Goal: Task Accomplishment & Management: Manage account settings

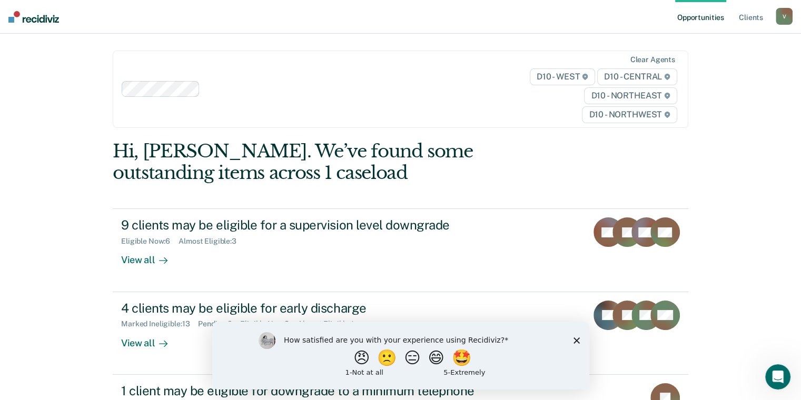
click at [577, 341] on polygon "Close survey" at bounding box center [576, 340] width 6 height 6
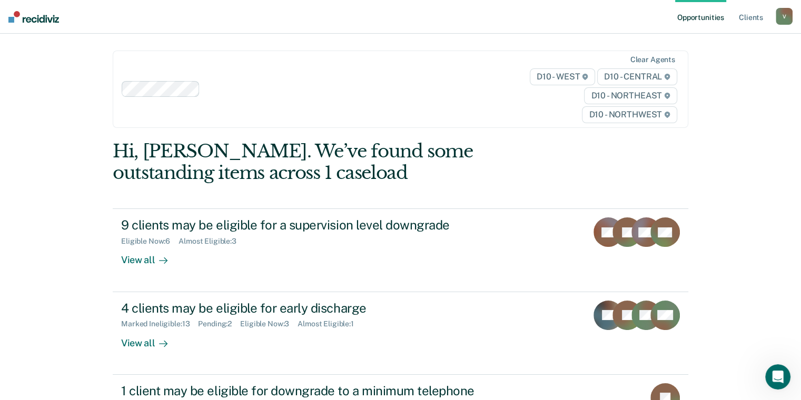
click at [72, 301] on div "Opportunities Client s [PERSON_NAME][EMAIL_ADDRESS][US_STATE][DOMAIN_NAME] V Pr…" at bounding box center [400, 200] width 801 height 400
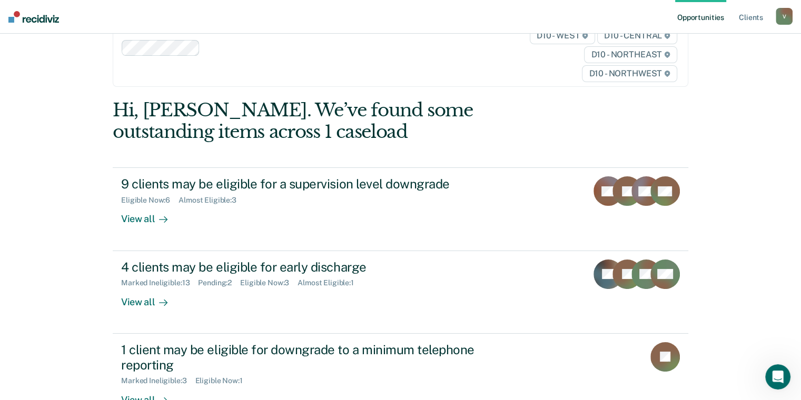
scroll to position [72, 0]
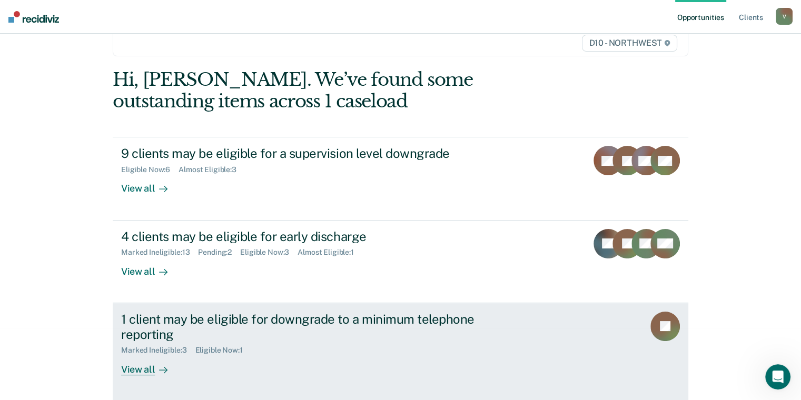
click at [137, 369] on div "View all" at bounding box center [150, 365] width 59 height 21
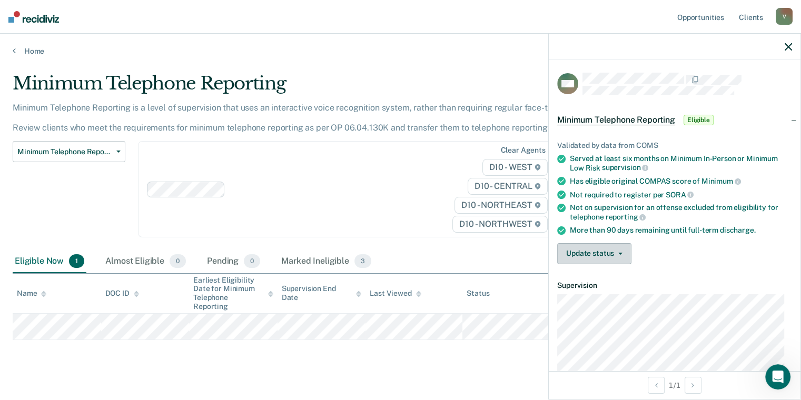
click at [609, 247] on button "Update status" at bounding box center [594, 253] width 74 height 21
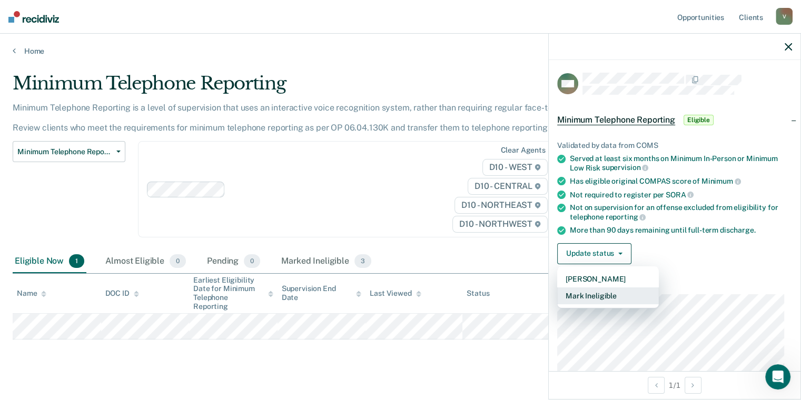
click at [603, 299] on button "Mark Ineligible" at bounding box center [608, 296] width 102 height 17
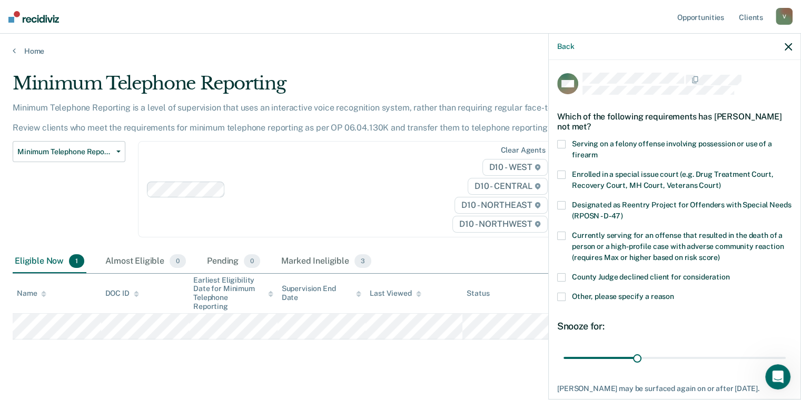
click at [565, 297] on span at bounding box center [561, 297] width 8 height 8
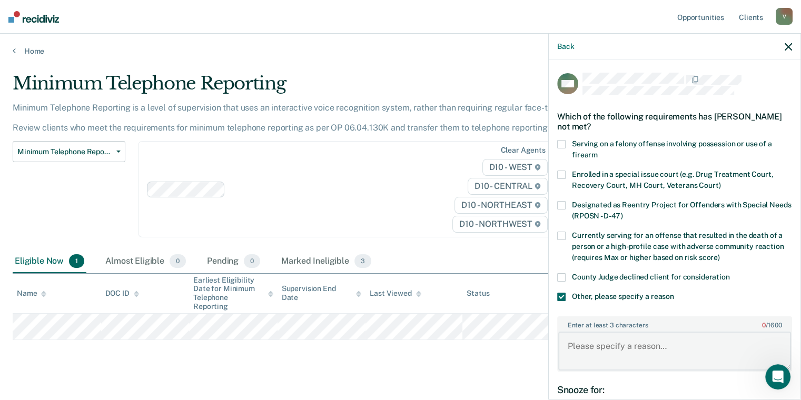
click at [657, 349] on textarea "Enter at least 3 characters 0 / 1600" at bounding box center [674, 351] width 233 height 39
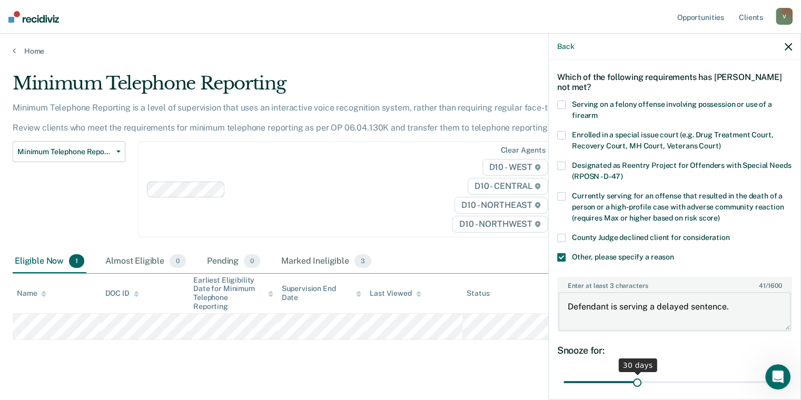
scroll to position [105, 0]
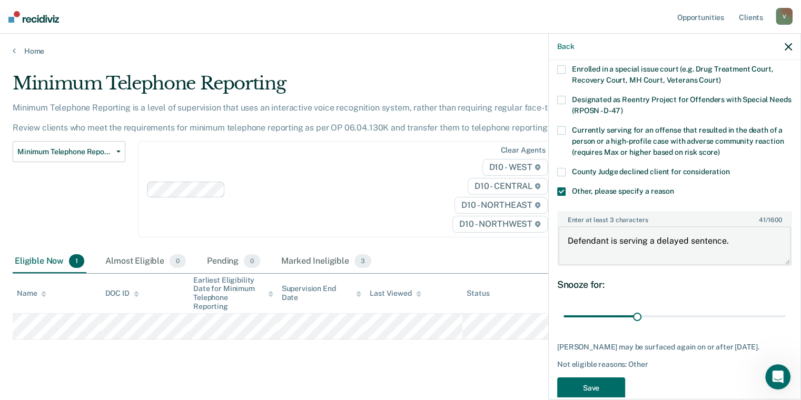
drag, startPoint x: 746, startPoint y: 242, endPoint x: 398, endPoint y: 230, distance: 347.9
click at [399, 231] on body "Looks like you’re using Internet Explorer 11. For faster loading and a better e…" at bounding box center [400, 200] width 801 height 400
type textarea "Defendant is serving a delayed sentence."
drag, startPoint x: 695, startPoint y: 319, endPoint x: 809, endPoint y: 320, distance: 113.8
type input "90"
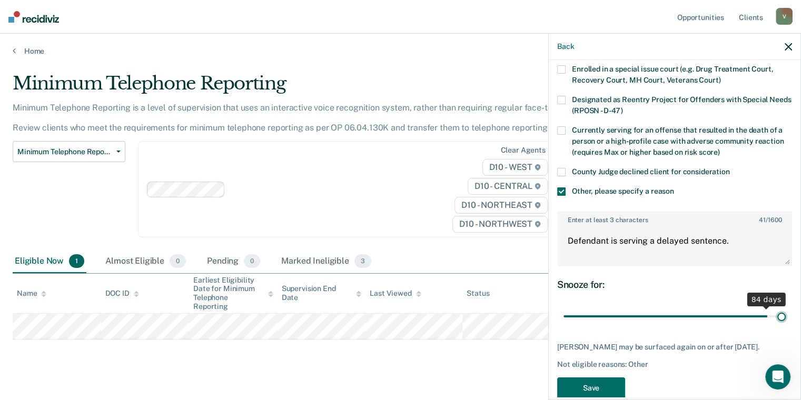
click at [786, 320] on input "range" at bounding box center [675, 317] width 222 height 18
click at [586, 395] on button "Save" at bounding box center [591, 389] width 68 height 22
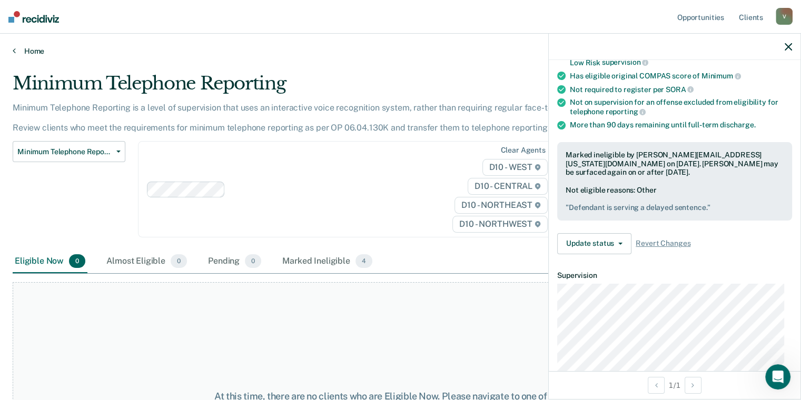
click at [29, 52] on link "Home" at bounding box center [401, 50] width 776 height 9
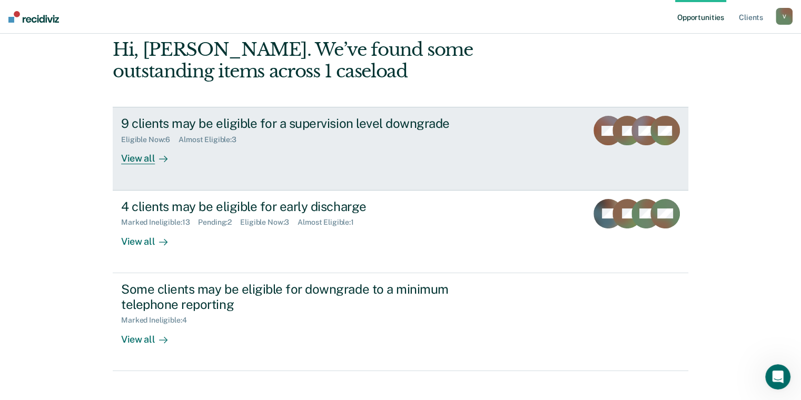
scroll to position [84, 0]
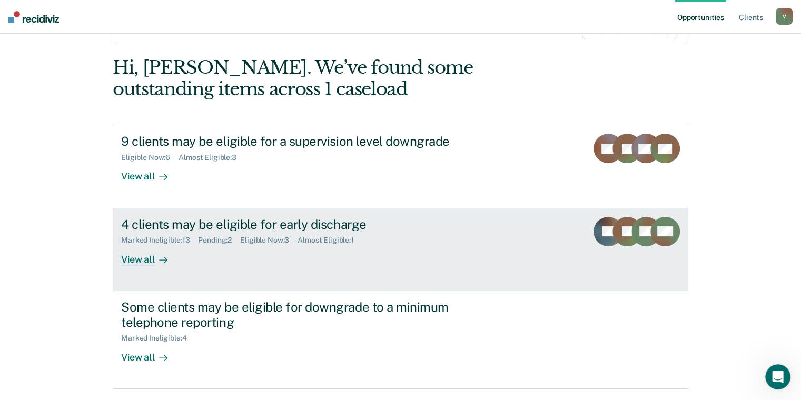
click at [131, 260] on div "View all" at bounding box center [150, 255] width 59 height 21
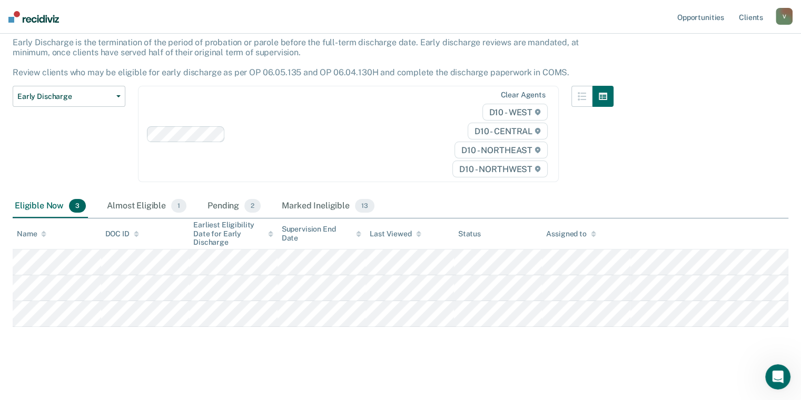
scroll to position [67, 0]
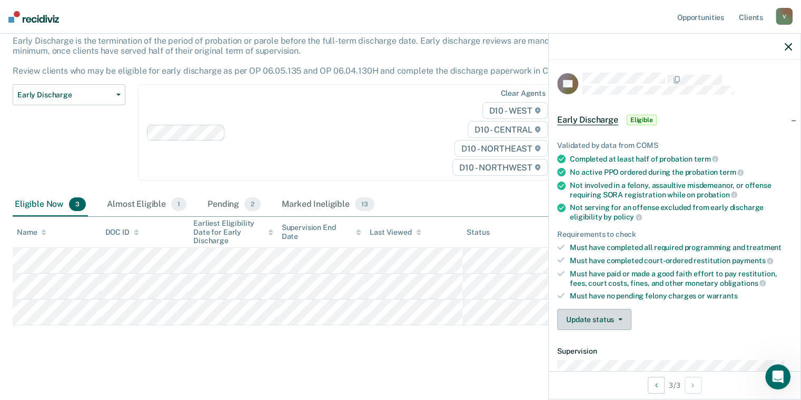
click at [611, 318] on button "Update status" at bounding box center [594, 319] width 74 height 21
click at [607, 360] on button "Mark Ineligible" at bounding box center [608, 361] width 102 height 17
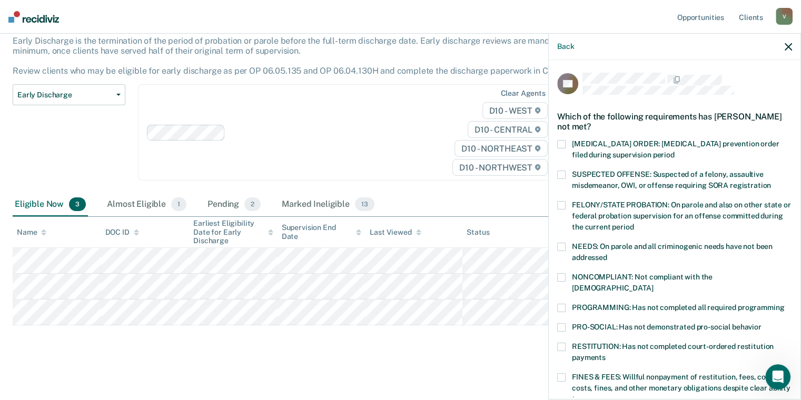
click at [561, 304] on span at bounding box center [561, 308] width 8 height 8
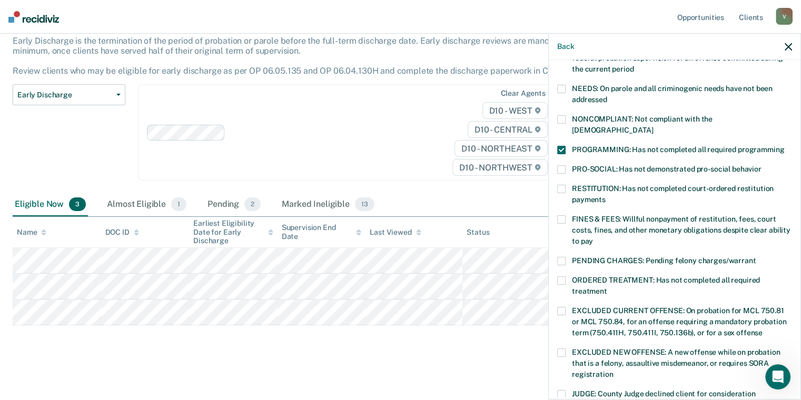
scroll to position [333, 0]
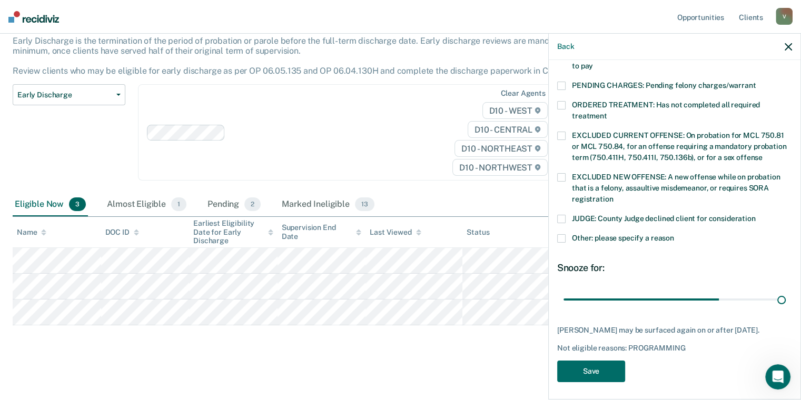
drag, startPoint x: 635, startPoint y: 289, endPoint x: 807, endPoint y: 289, distance: 171.7
type input "90"
click at [786, 291] on input "range" at bounding box center [675, 300] width 222 height 18
click at [594, 367] on button "Save" at bounding box center [591, 372] width 68 height 22
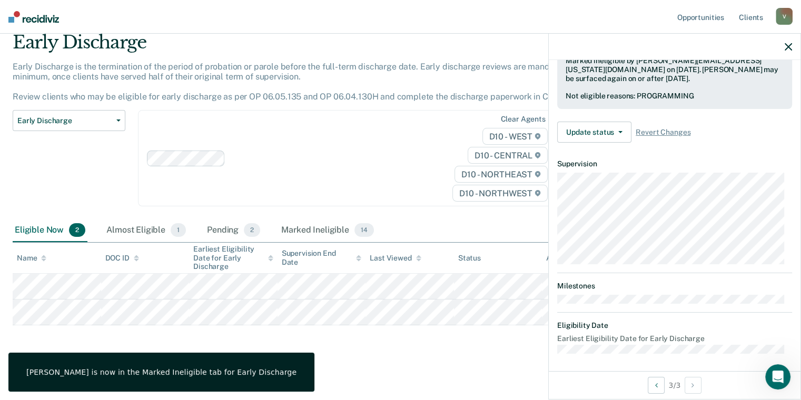
scroll to position [188, 0]
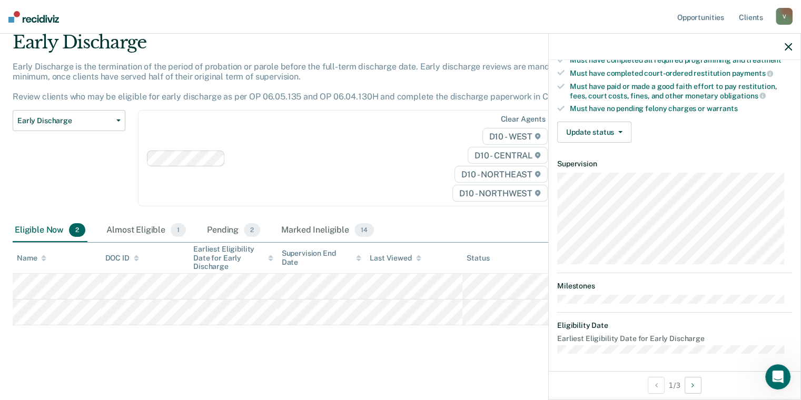
click at [791, 48] on icon "button" at bounding box center [788, 46] width 7 height 7
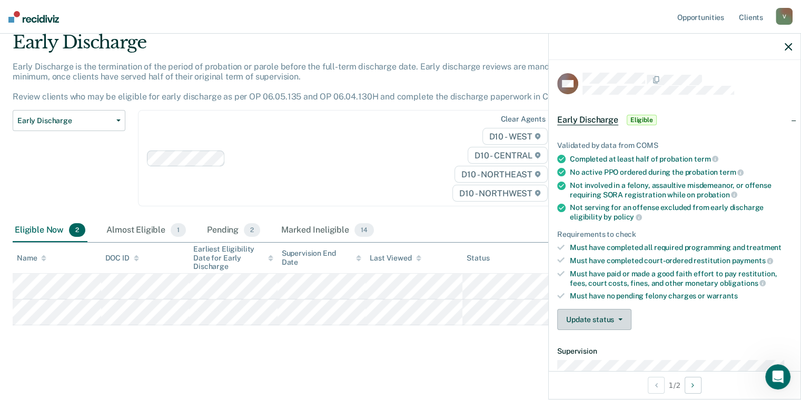
click at [622, 312] on button "Update status" at bounding box center [594, 319] width 74 height 21
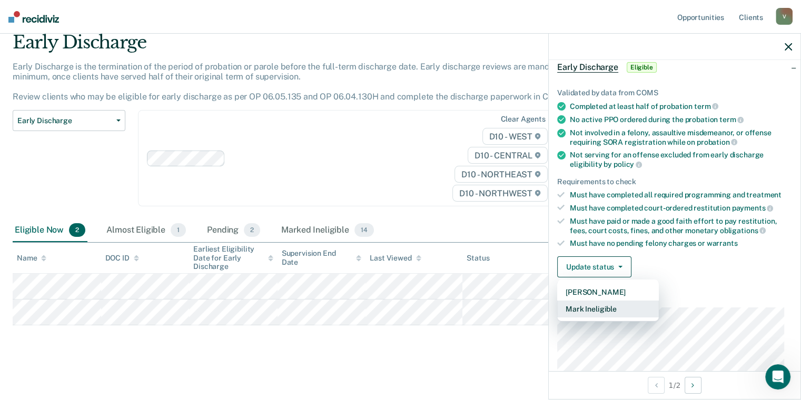
click at [609, 308] on button "Mark Ineligible" at bounding box center [608, 309] width 102 height 17
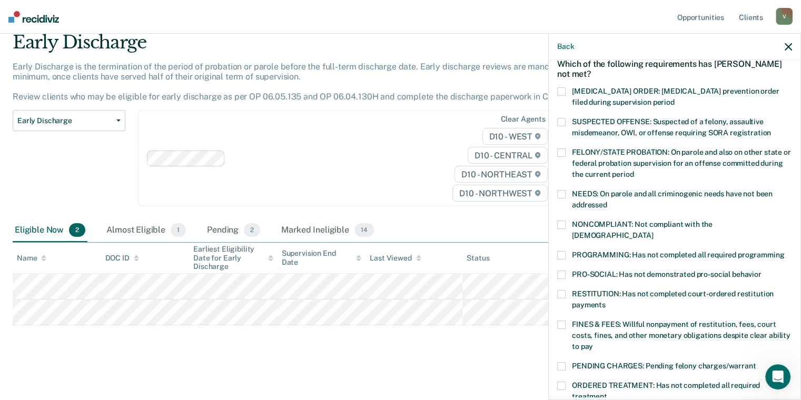
click at [562, 251] on span at bounding box center [561, 255] width 8 height 8
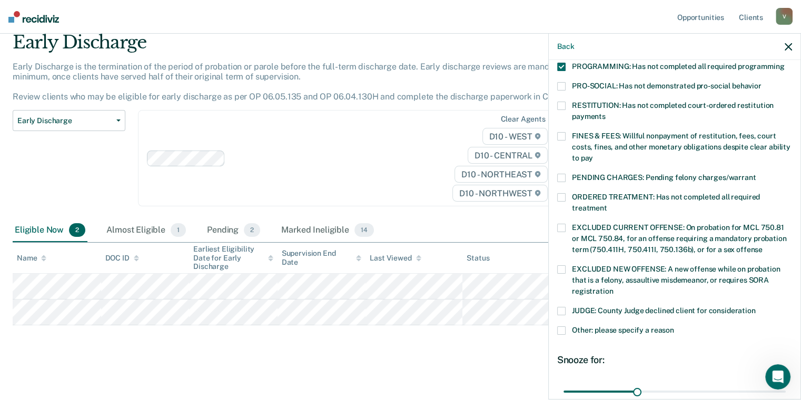
scroll to position [263, 0]
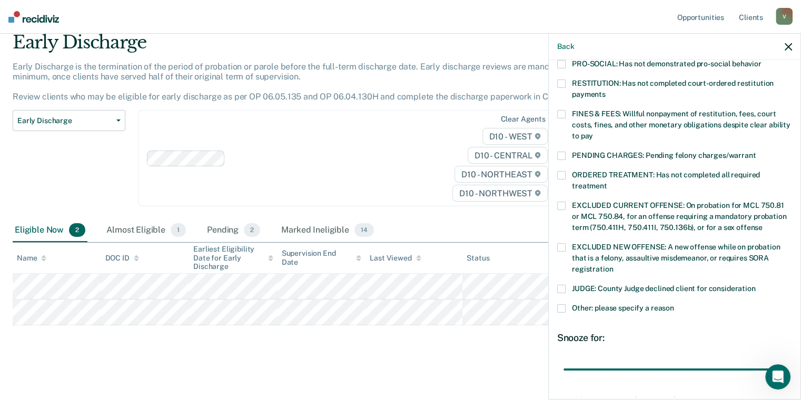
drag, startPoint x: 636, startPoint y: 358, endPoint x: 807, endPoint y: 355, distance: 171.2
type input "90"
click at [786, 361] on input "range" at bounding box center [675, 370] width 222 height 18
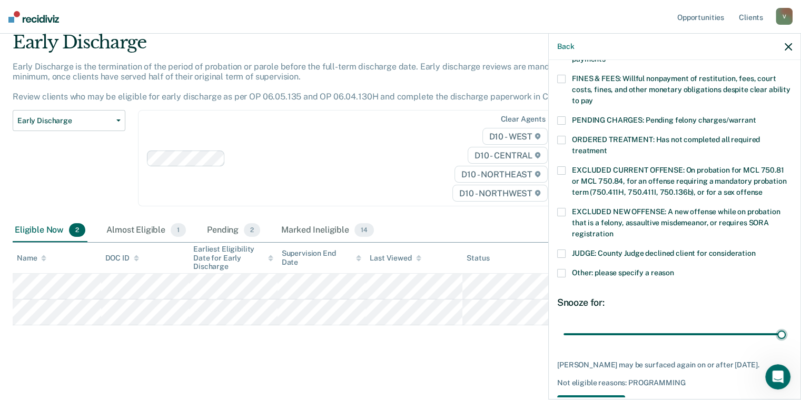
scroll to position [333, 0]
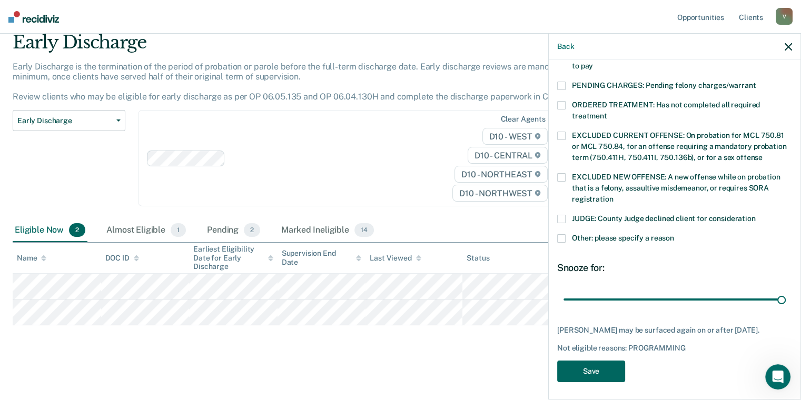
click at [599, 369] on button "Save" at bounding box center [591, 372] width 68 height 22
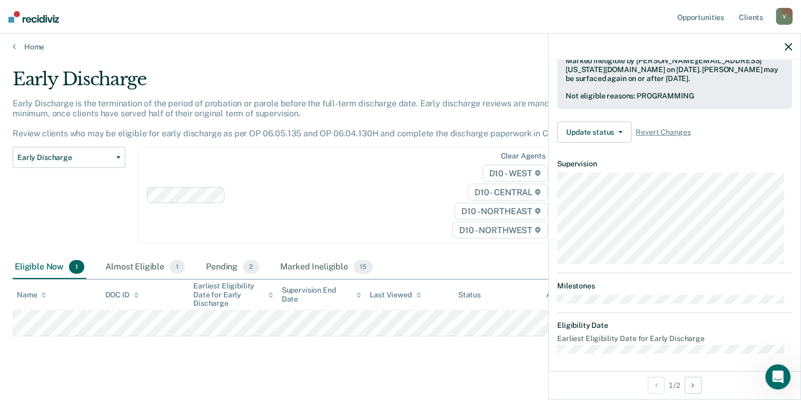
scroll to position [0, 0]
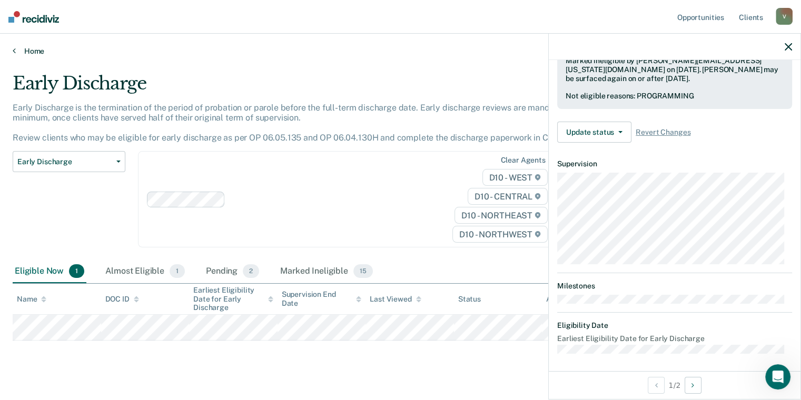
click at [35, 51] on link "Home" at bounding box center [401, 50] width 776 height 9
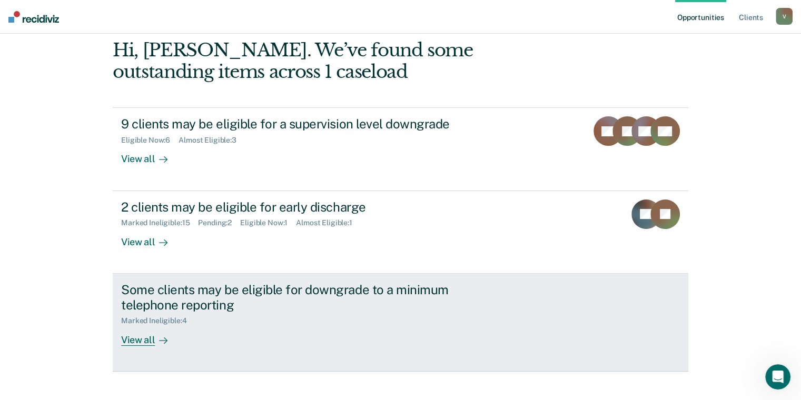
scroll to position [84, 0]
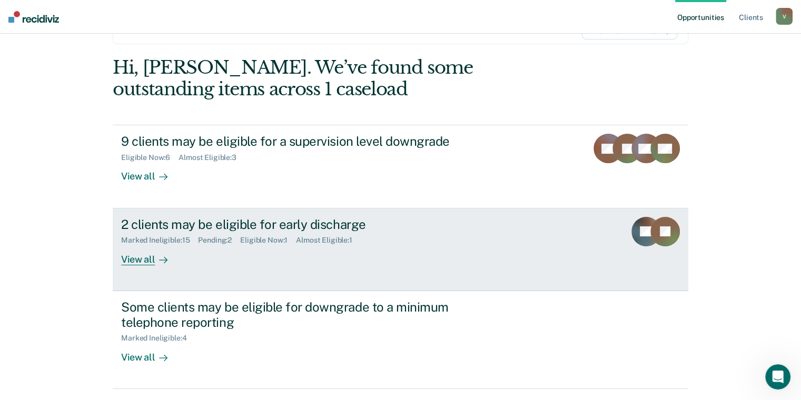
click at [145, 257] on div "View all" at bounding box center [150, 255] width 59 height 21
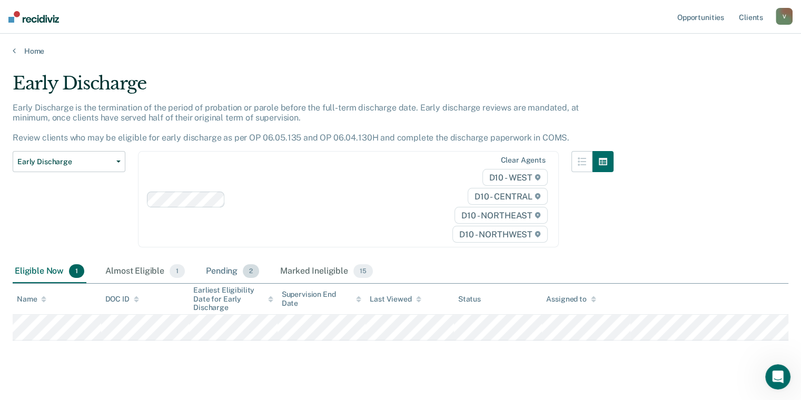
click at [238, 275] on div "Pending 2" at bounding box center [232, 271] width 57 height 23
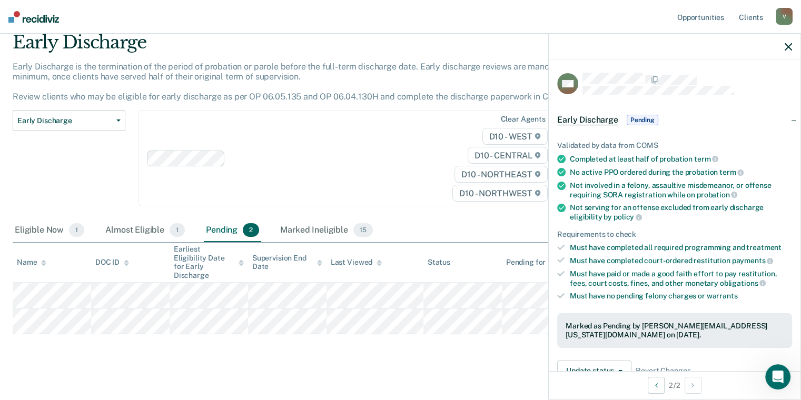
scroll to position [238, 0]
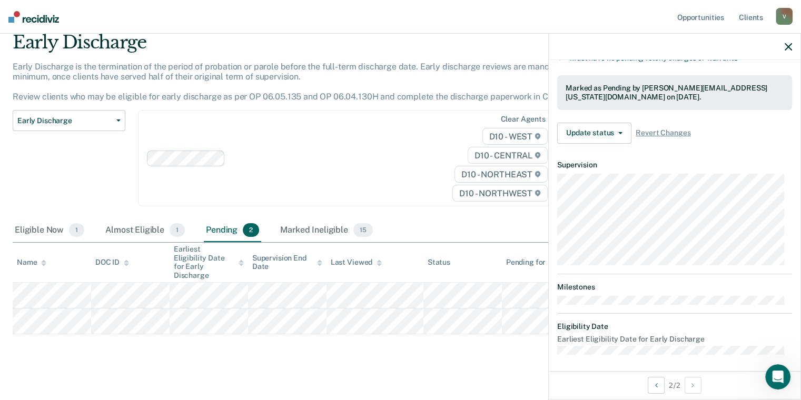
drag, startPoint x: 693, startPoint y: 295, endPoint x: 445, endPoint y: 388, distance: 264.9
click at [443, 395] on div "Opportunities Client s [PERSON_NAME][EMAIL_ADDRESS][US_STATE][DOMAIN_NAME] V Pr…" at bounding box center [400, 184] width 801 height 451
click at [449, 361] on main "Early Discharge Early Discharge is the termination of the period of probation o…" at bounding box center [400, 211] width 801 height 392
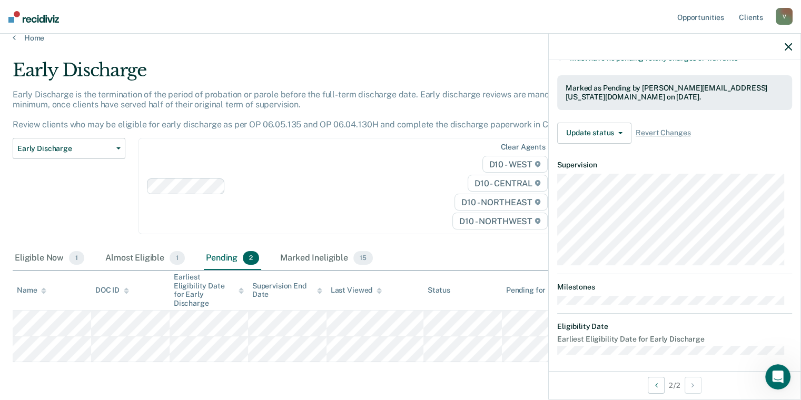
scroll to position [0, 0]
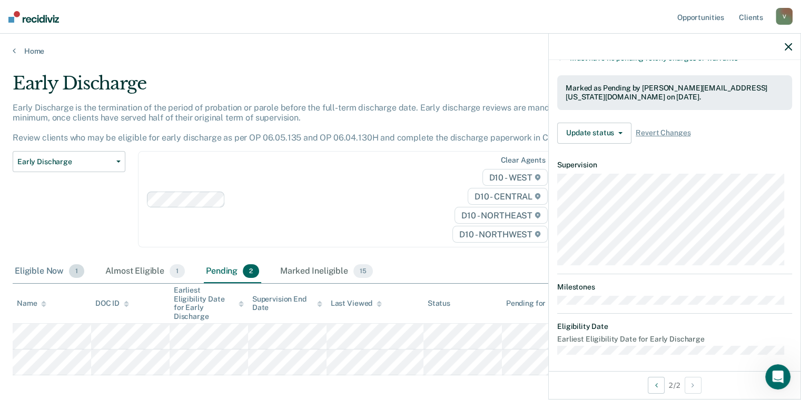
click at [58, 271] on div "Eligible Now 1" at bounding box center [50, 271] width 74 height 23
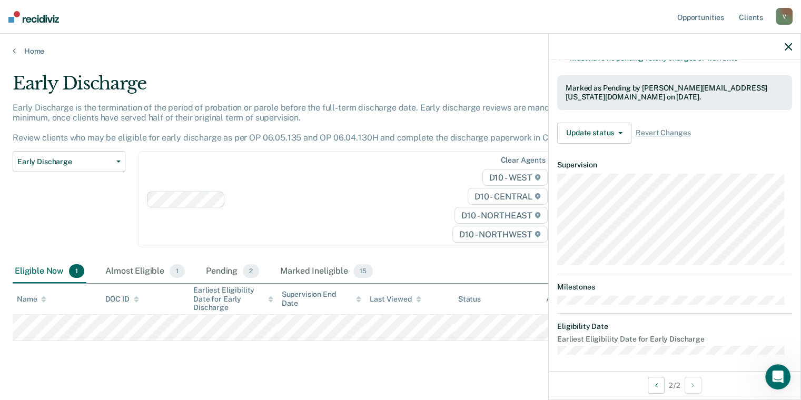
drag, startPoint x: 265, startPoint y: 393, endPoint x: 301, endPoint y: 385, distance: 36.2
click at [299, 387] on main "Early Discharge Early Discharge is the termination of the period of probation o…" at bounding box center [400, 235] width 801 height 358
click at [792, 46] on div at bounding box center [675, 47] width 252 height 26
click at [787, 47] on icon "button" at bounding box center [788, 46] width 7 height 7
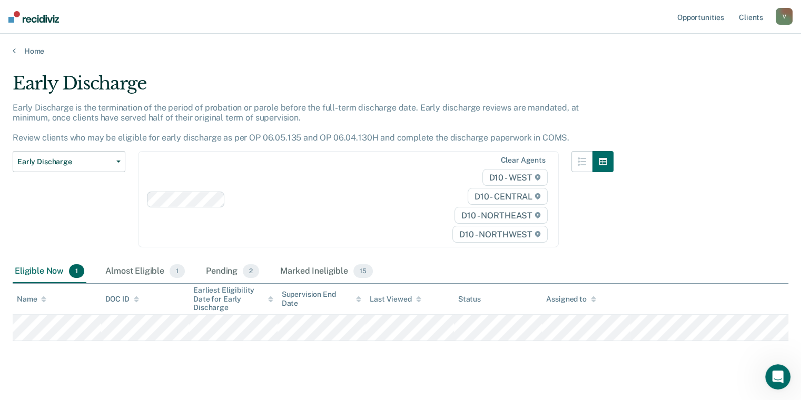
click at [251, 368] on div "Early Discharge Early Discharge is the termination of the period of probation o…" at bounding box center [401, 222] width 776 height 299
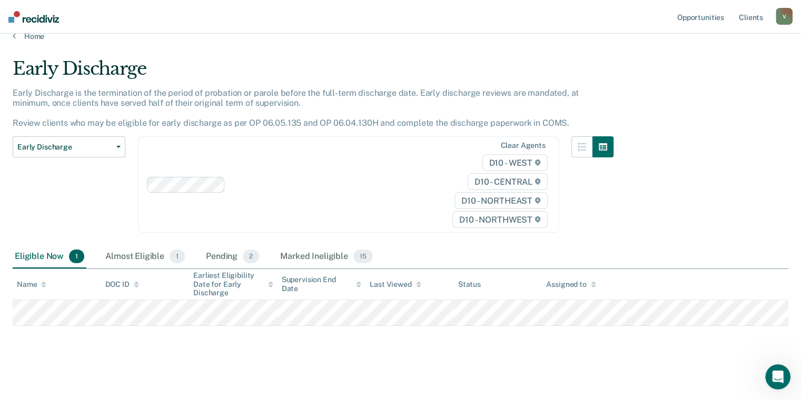
click at [303, 354] on div "Early Discharge Early Discharge is the termination of the period of probation o…" at bounding box center [401, 207] width 776 height 299
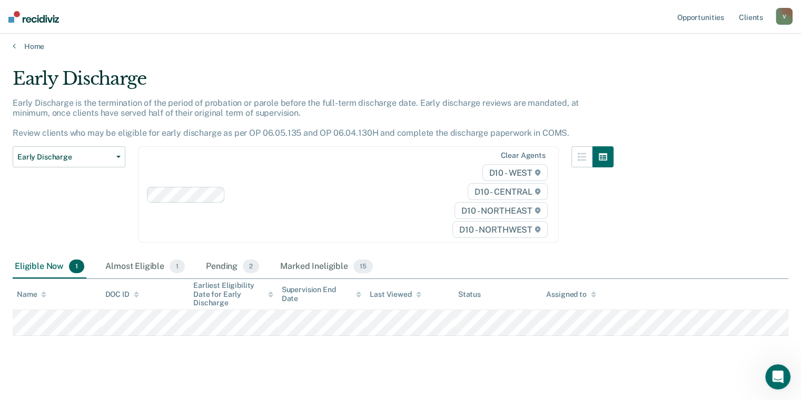
scroll to position [0, 0]
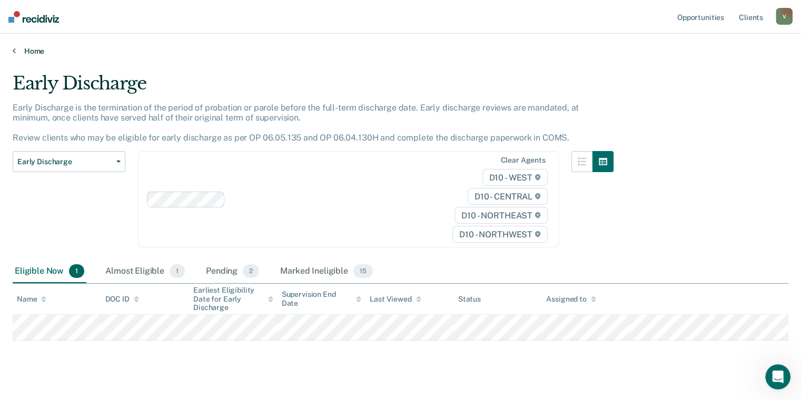
click at [27, 52] on link "Home" at bounding box center [401, 50] width 776 height 9
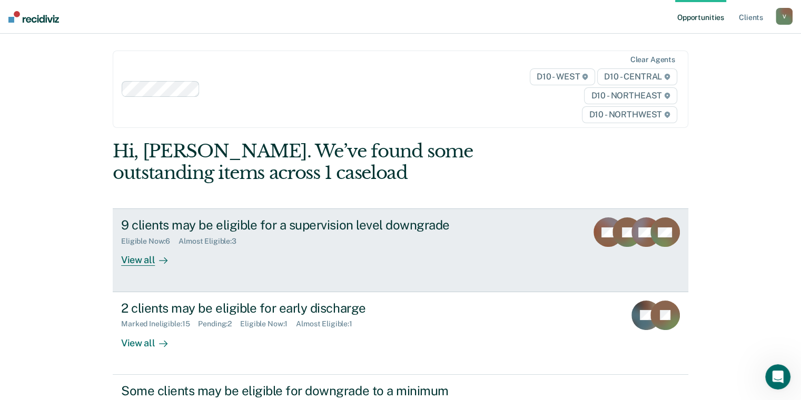
click at [139, 262] on div "View all" at bounding box center [150, 256] width 59 height 21
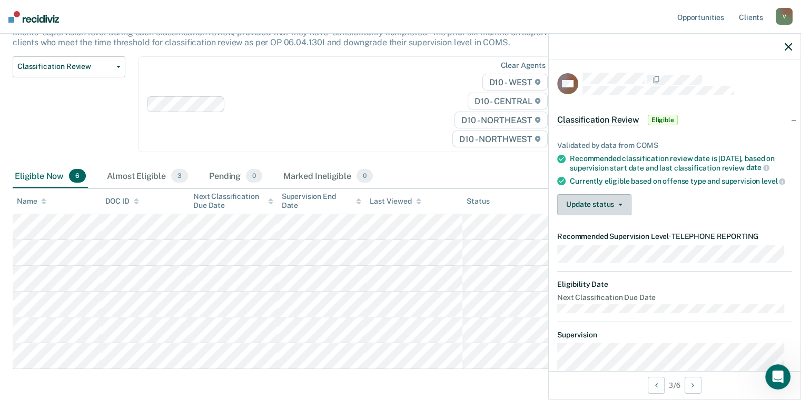
click at [601, 211] on button "Update status" at bounding box center [594, 204] width 74 height 21
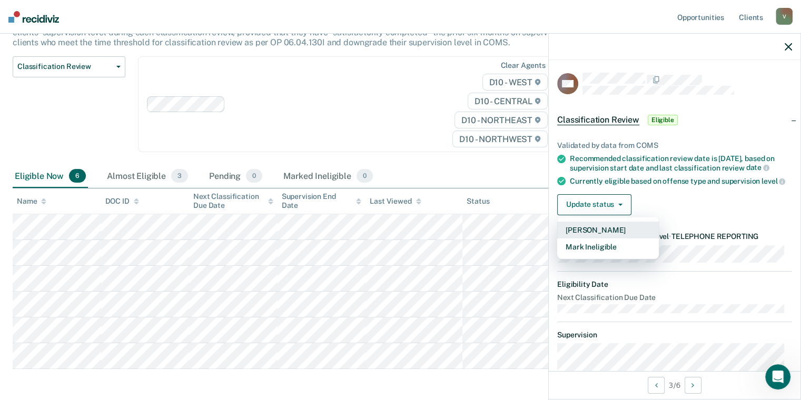
click at [608, 238] on button "[PERSON_NAME]" at bounding box center [608, 230] width 102 height 17
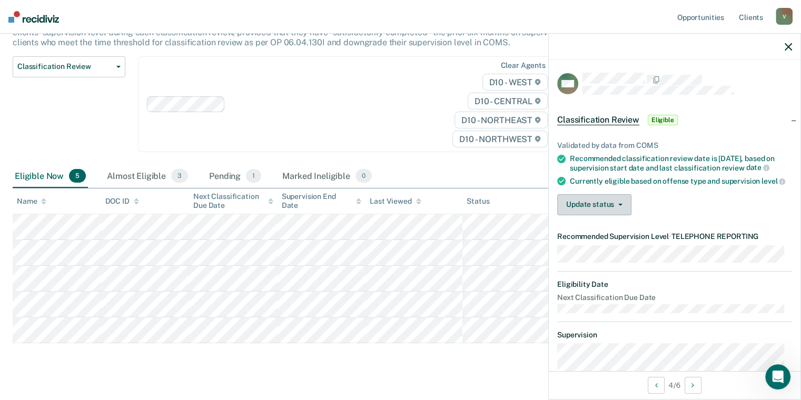
click at [619, 214] on button "Update status" at bounding box center [594, 204] width 74 height 21
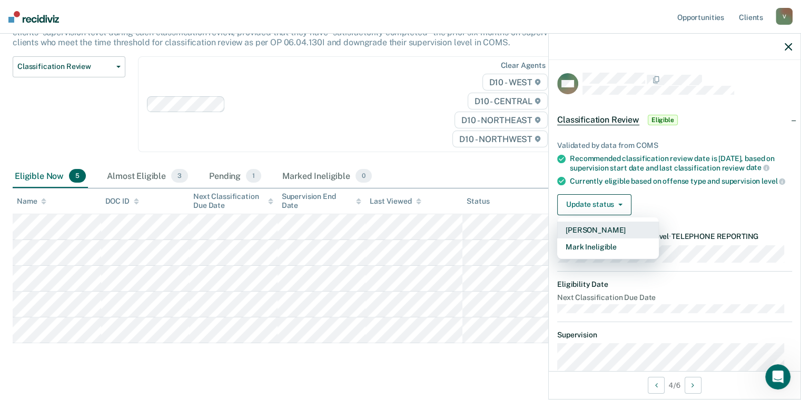
click at [622, 239] on button "[PERSON_NAME]" at bounding box center [608, 230] width 102 height 17
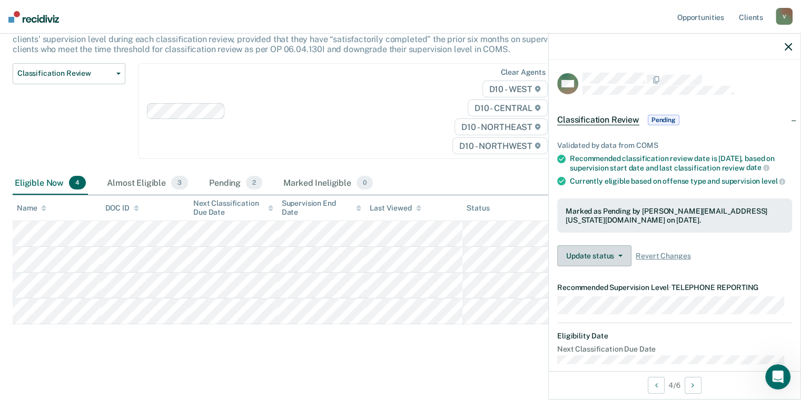
scroll to position [97, 0]
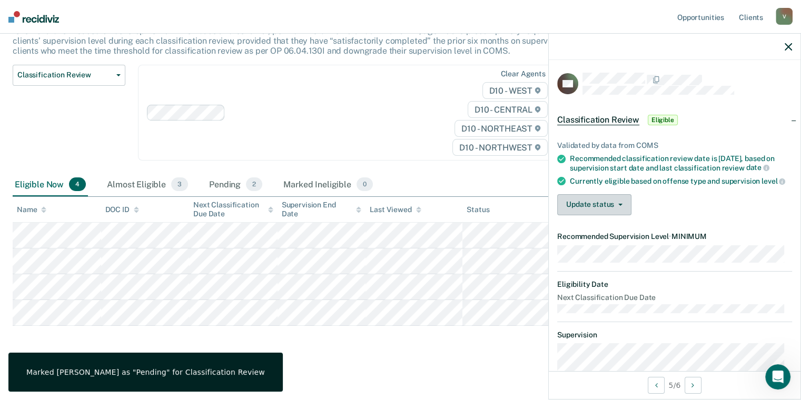
click at [600, 215] on button "Update status" at bounding box center [594, 204] width 74 height 21
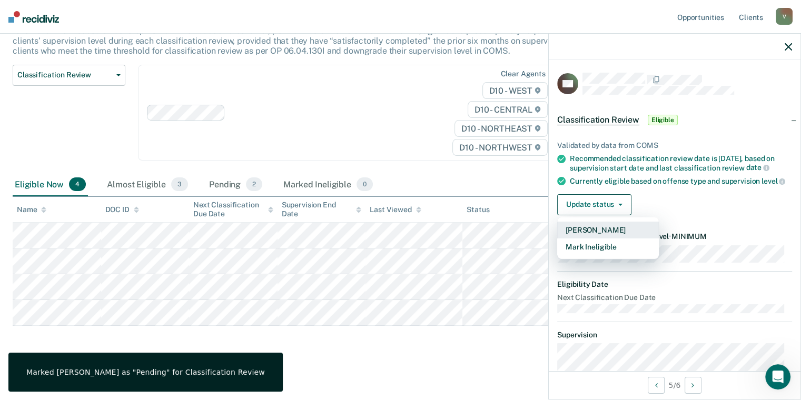
click at [603, 239] on button "[PERSON_NAME]" at bounding box center [608, 230] width 102 height 17
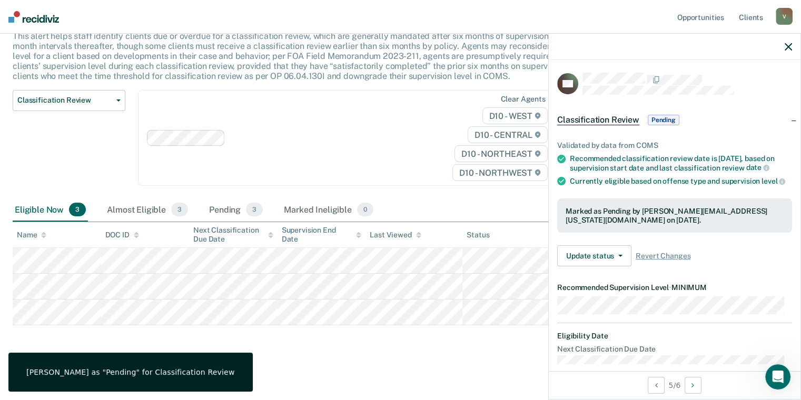
click at [389, 372] on main "Classification Review This alert helps staff identify clients due or overdue fo…" at bounding box center [400, 191] width 801 height 414
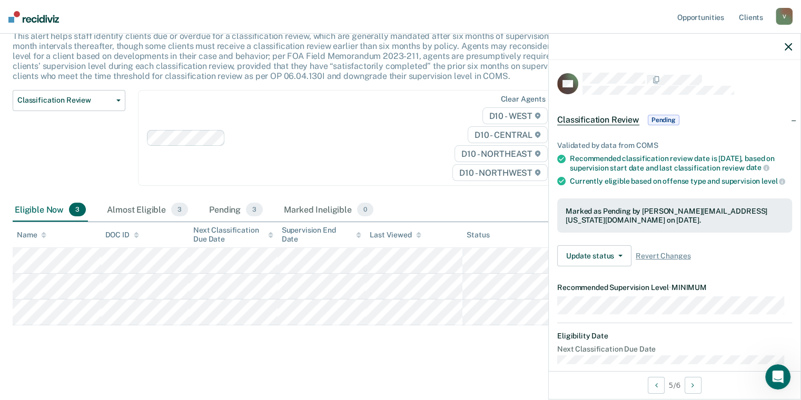
click at [786, 46] on icon "button" at bounding box center [788, 46] width 7 height 7
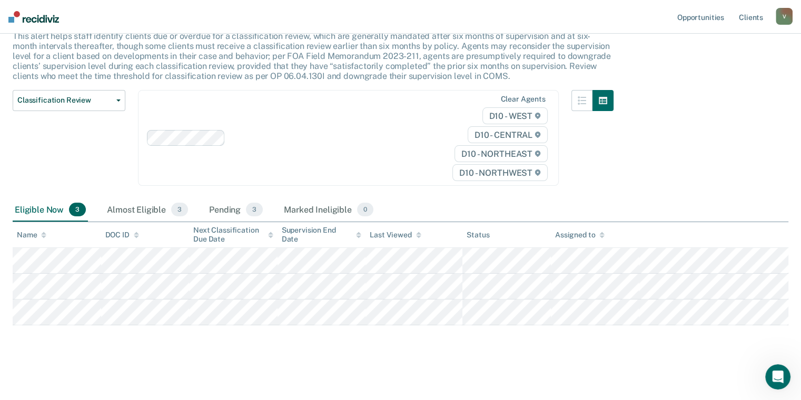
click at [227, 351] on div "Classification Review This alert helps staff identify clients due or overdue fo…" at bounding box center [401, 178] width 776 height 355
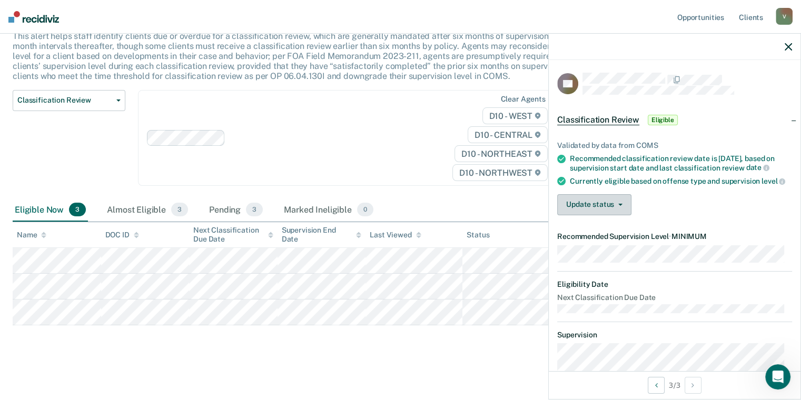
click at [621, 206] on icon "button" at bounding box center [620, 205] width 4 height 2
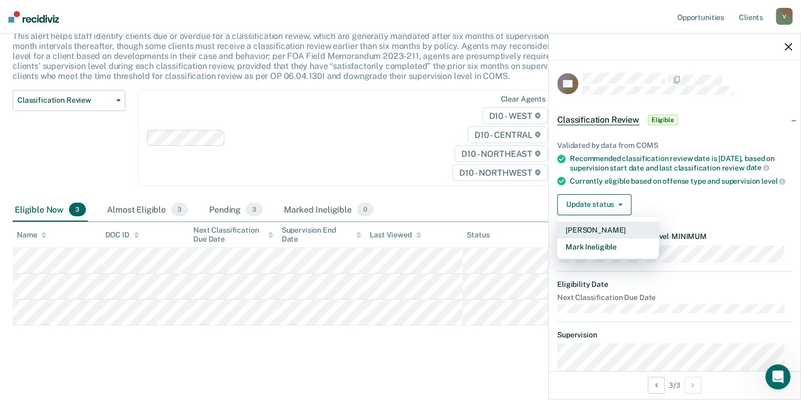
click at [623, 239] on button "[PERSON_NAME]" at bounding box center [608, 230] width 102 height 17
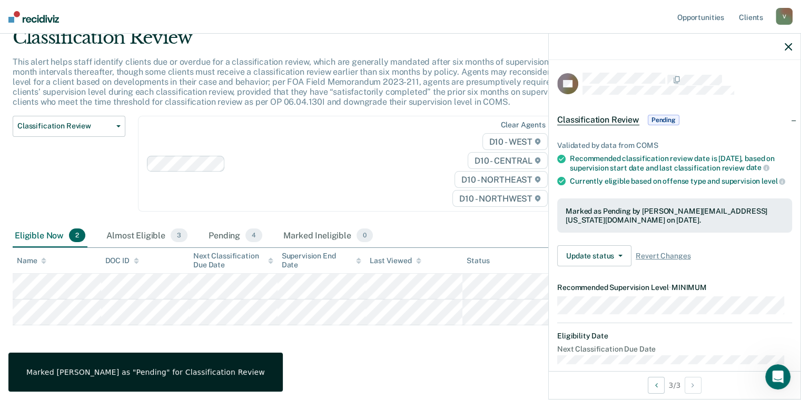
click at [398, 360] on main "Classification Review This alert helps staff identify clients due or overdue fo…" at bounding box center [400, 204] width 801 height 388
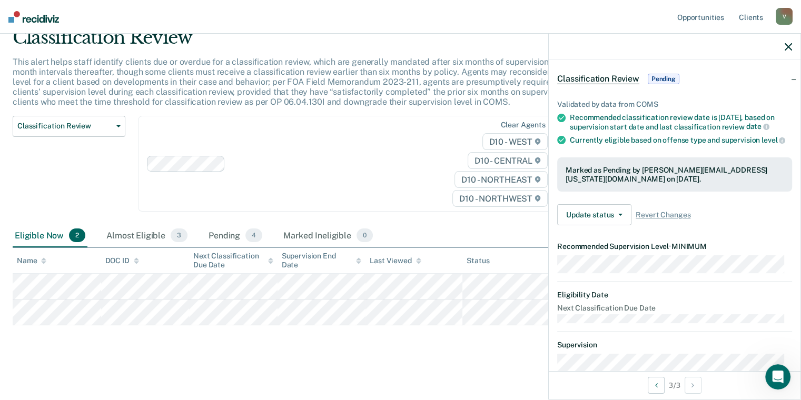
scroll to position [230, 0]
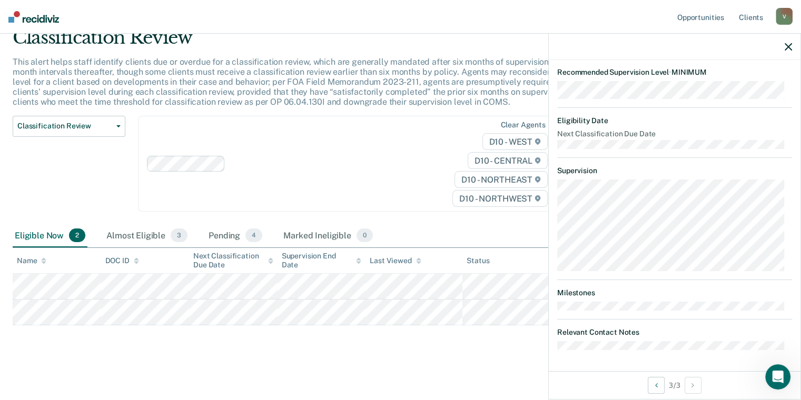
click at [420, 356] on main "Classification Review This alert helps staff identify clients due or overdue fo…" at bounding box center [400, 204] width 801 height 388
click at [786, 46] on icon "button" at bounding box center [788, 46] width 7 height 7
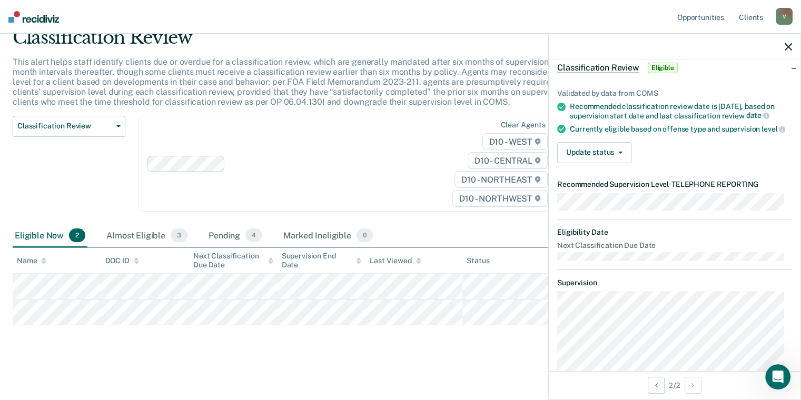
scroll to position [190, 0]
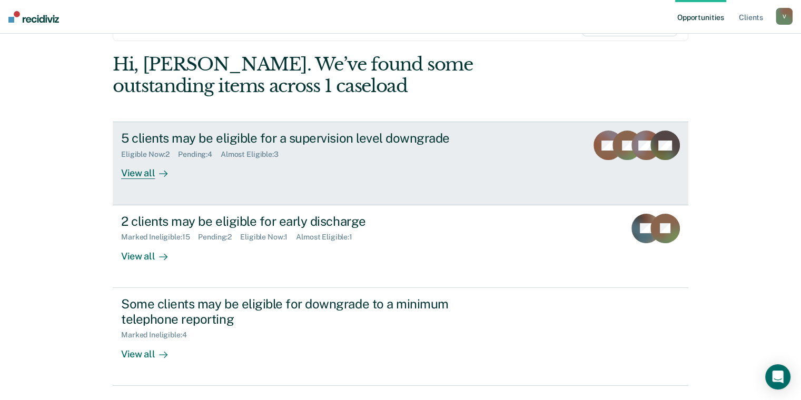
scroll to position [105, 0]
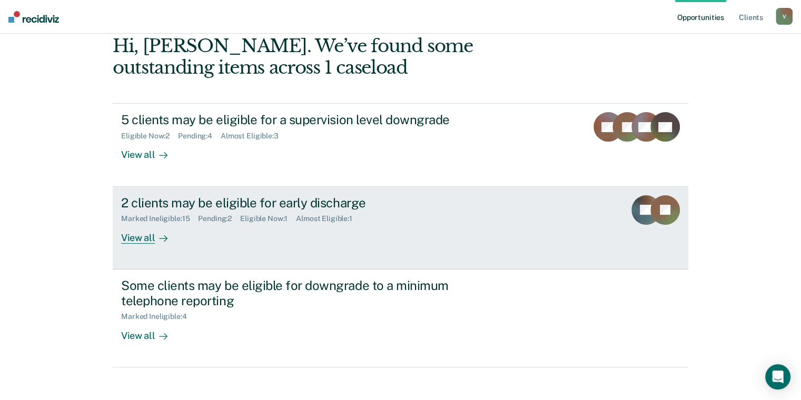
click at [144, 240] on div "View all" at bounding box center [150, 233] width 59 height 21
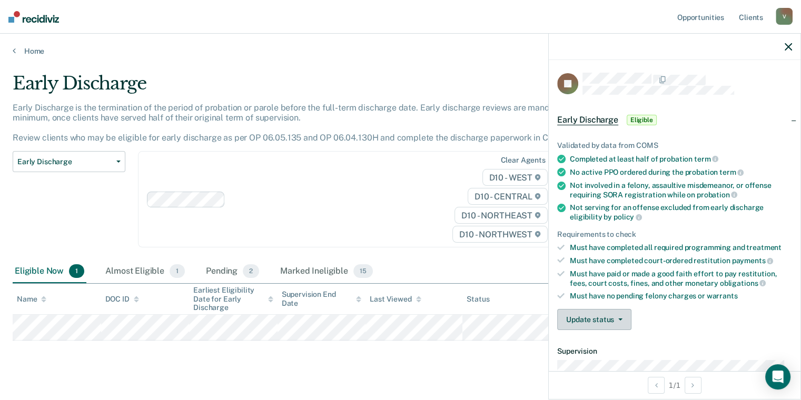
click at [590, 319] on button "Update status" at bounding box center [594, 319] width 74 height 21
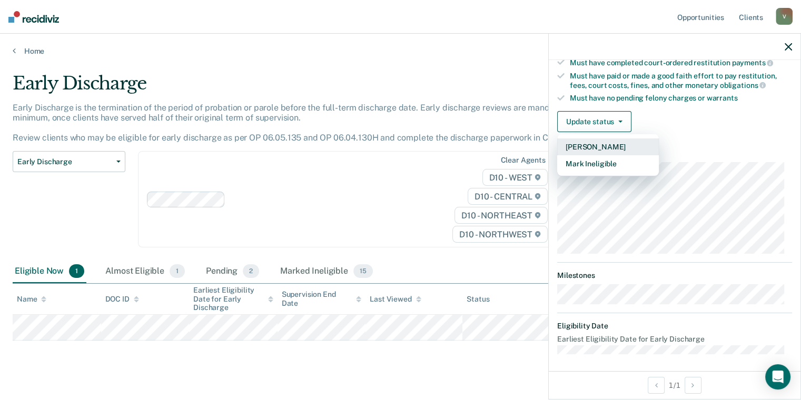
scroll to position [145, 0]
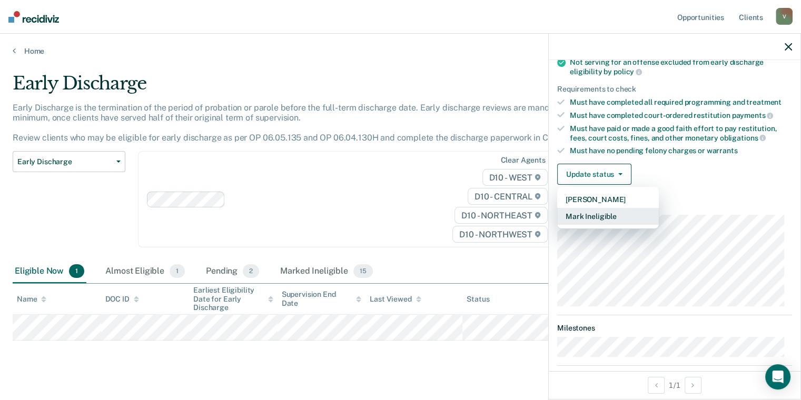
click at [585, 211] on button "Mark Ineligible" at bounding box center [608, 216] width 102 height 17
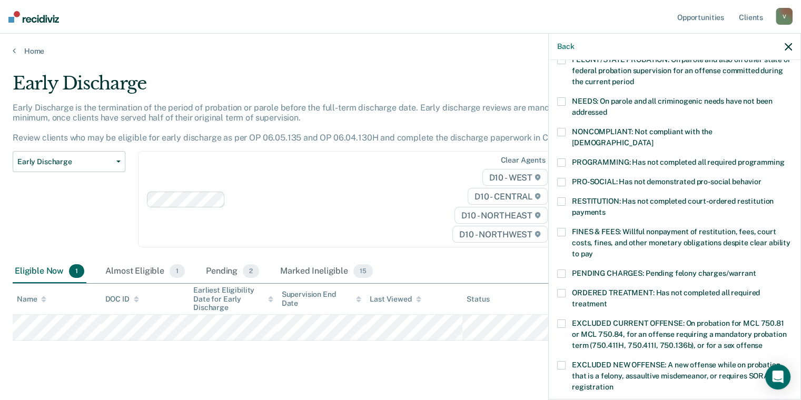
click at [563, 159] on span at bounding box center [561, 163] width 8 height 8
click at [562, 198] on span at bounding box center [561, 202] width 8 height 8
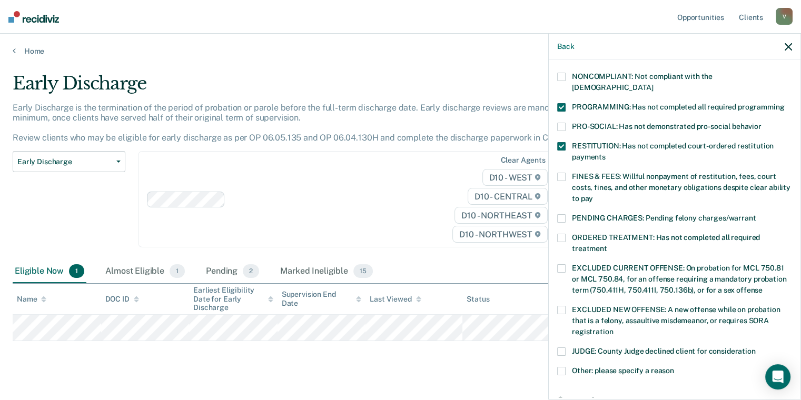
scroll to position [333, 0]
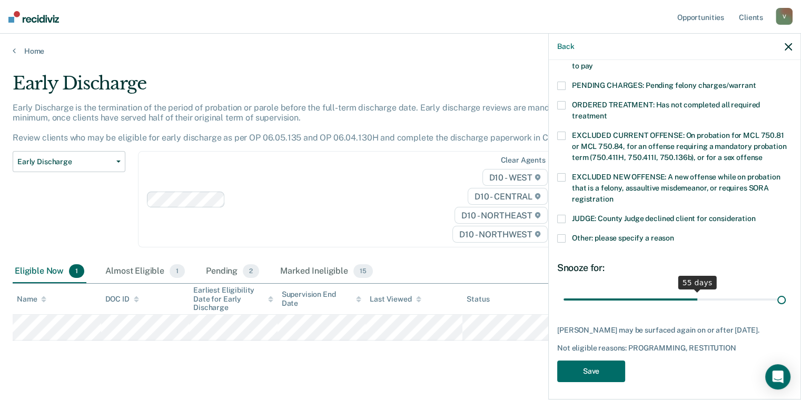
drag, startPoint x: 634, startPoint y: 286, endPoint x: 809, endPoint y: 291, distance: 174.4
type input "90"
click at [786, 291] on input "range" at bounding box center [675, 300] width 222 height 18
click at [583, 362] on button "Save" at bounding box center [591, 372] width 68 height 22
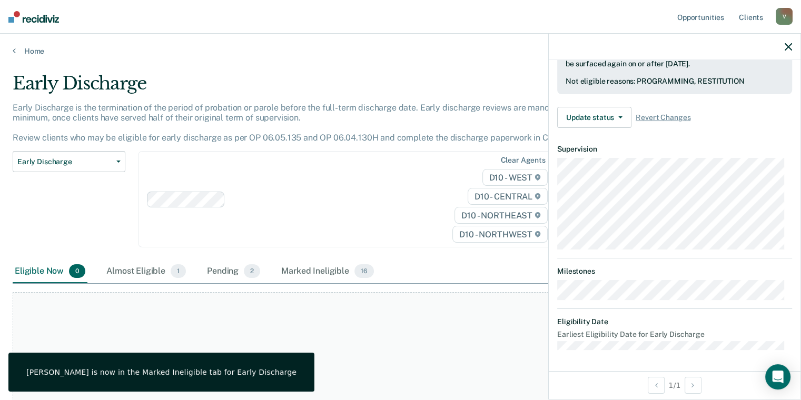
scroll to position [276, 0]
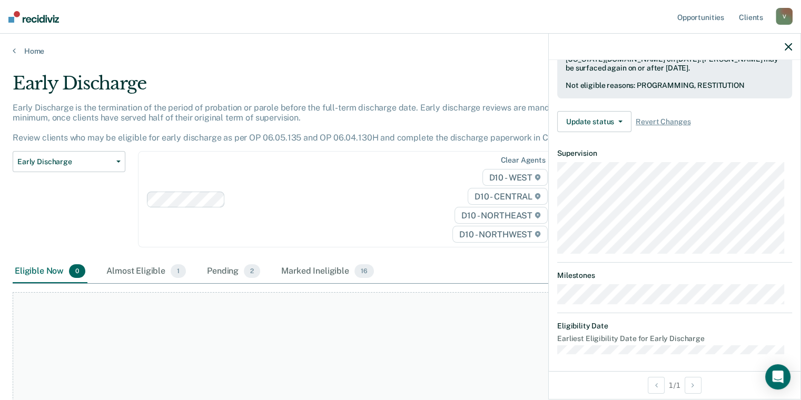
click at [786, 50] on icon "button" at bounding box center [788, 46] width 7 height 7
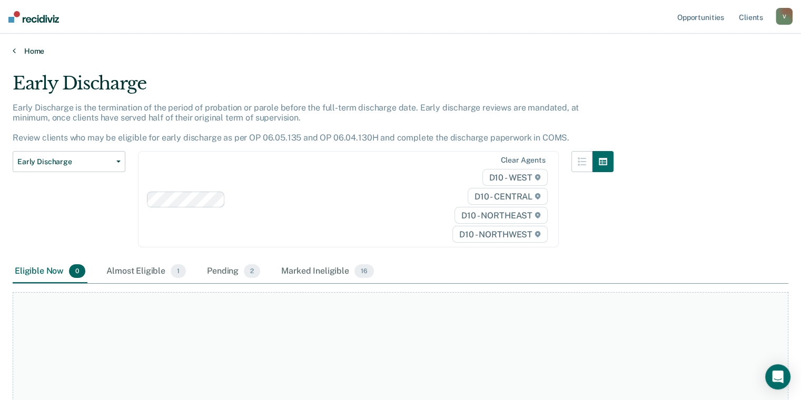
click at [31, 48] on link "Home" at bounding box center [401, 50] width 776 height 9
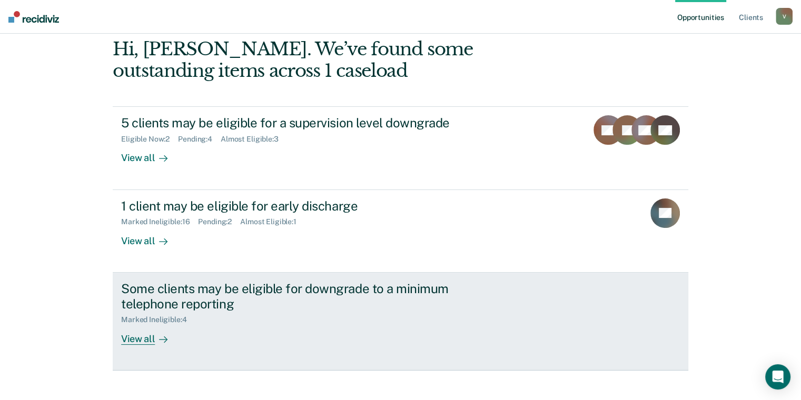
scroll to position [84, 0]
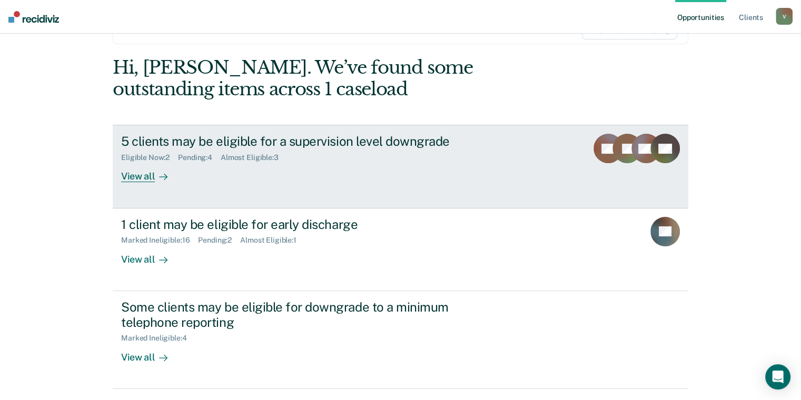
click at [141, 177] on div "View all" at bounding box center [150, 172] width 59 height 21
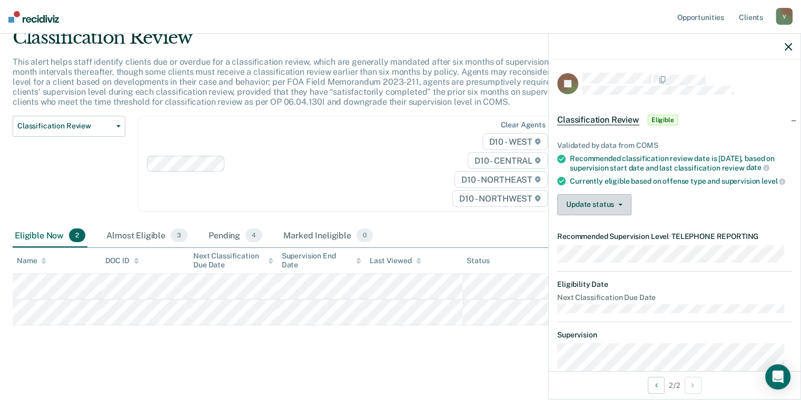
click at [599, 215] on button "Update status" at bounding box center [594, 204] width 74 height 21
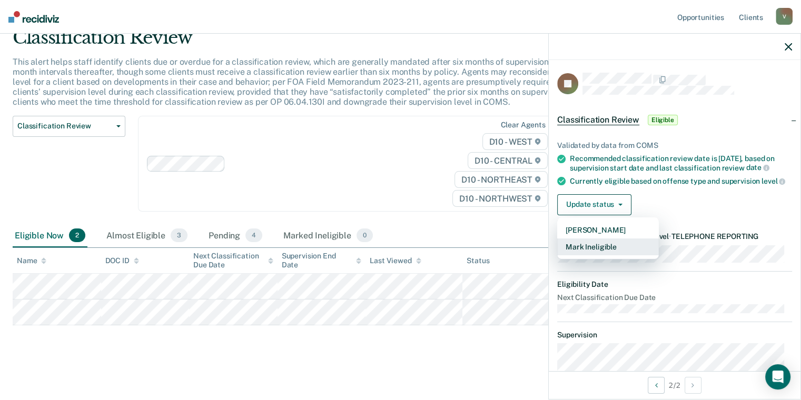
click at [601, 255] on button "Mark Ineligible" at bounding box center [608, 247] width 102 height 17
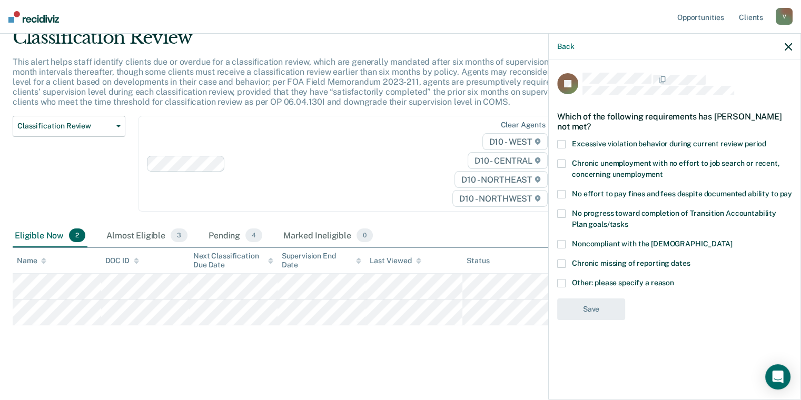
click at [563, 283] on span at bounding box center [561, 283] width 8 height 8
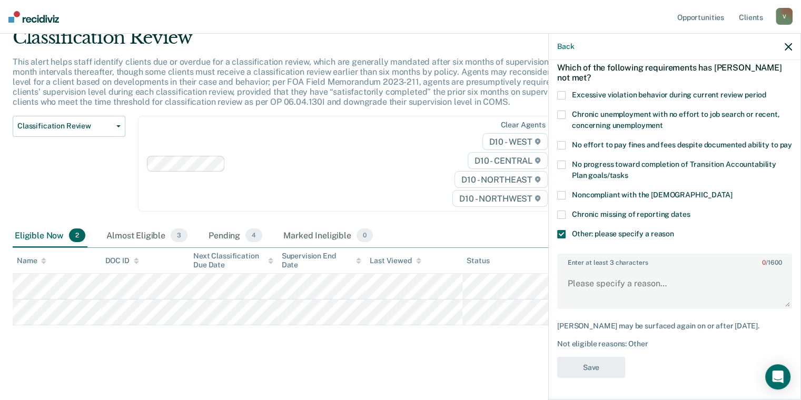
scroll to position [66, 0]
click at [640, 273] on textarea "Enter at least 3 characters 0 / 1600" at bounding box center [674, 288] width 233 height 39
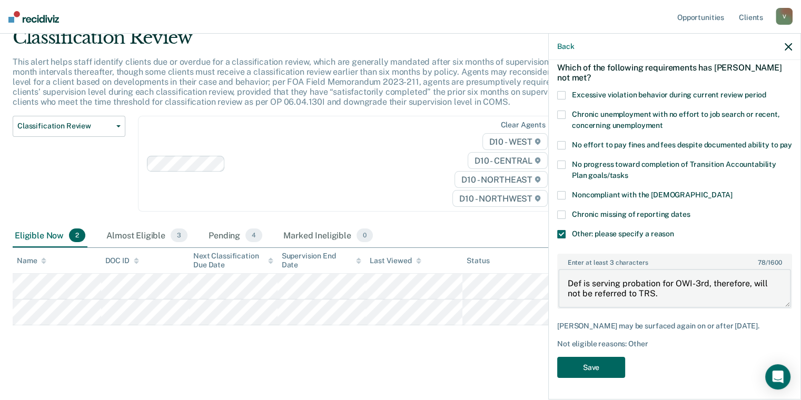
type textarea "Def is serving probation for OWI-3rd, therefore, will not be referred to TRS."
click at [588, 371] on button "Save" at bounding box center [591, 368] width 68 height 22
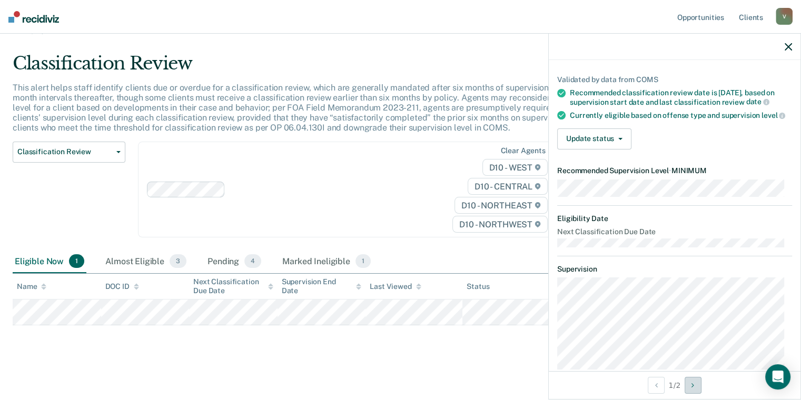
click at [696, 386] on button "Next Opportunity" at bounding box center [693, 385] width 17 height 17
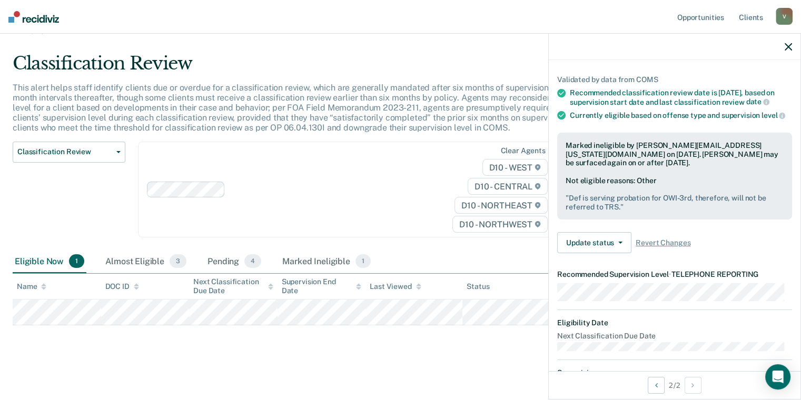
click at [645, 391] on div "2 / 2" at bounding box center [675, 385] width 252 height 28
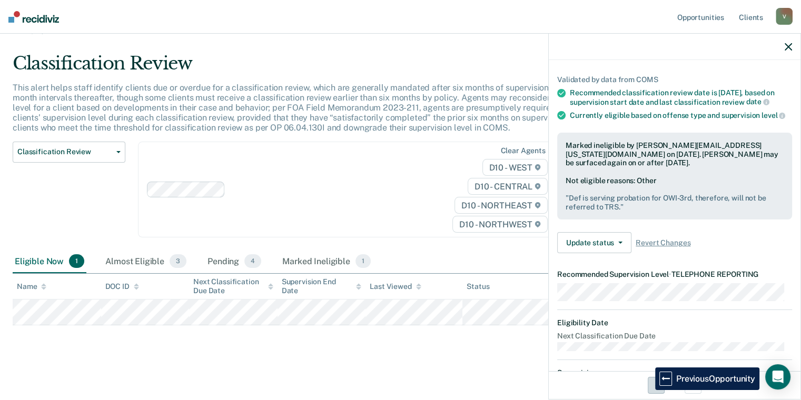
click at [648, 390] on button "Previous Opportunity" at bounding box center [656, 385] width 17 height 17
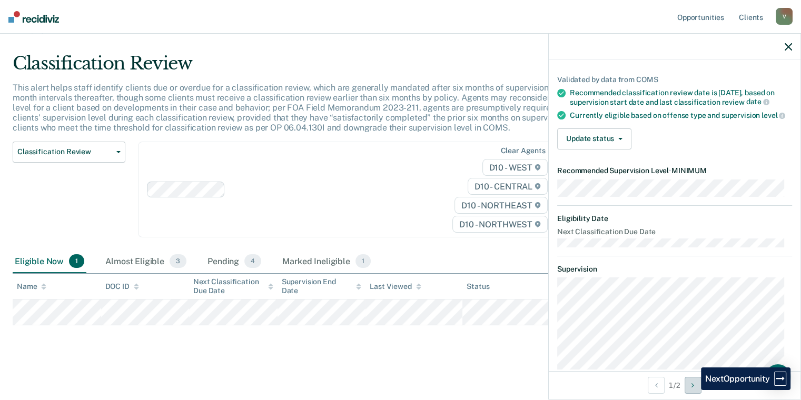
click at [693, 390] on button "Next Opportunity" at bounding box center [693, 385] width 17 height 17
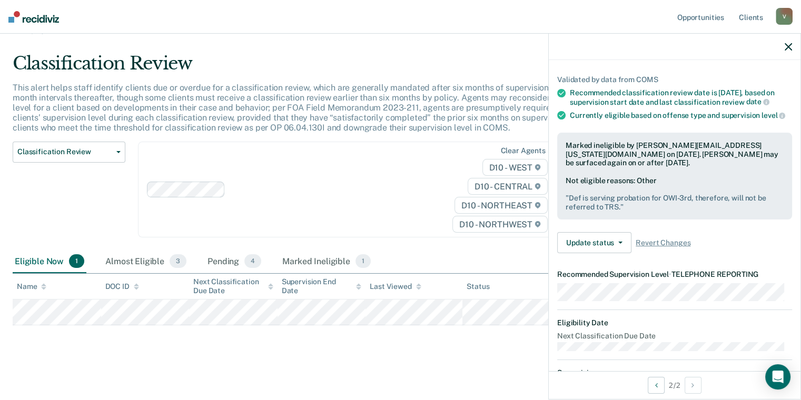
scroll to position [0, 0]
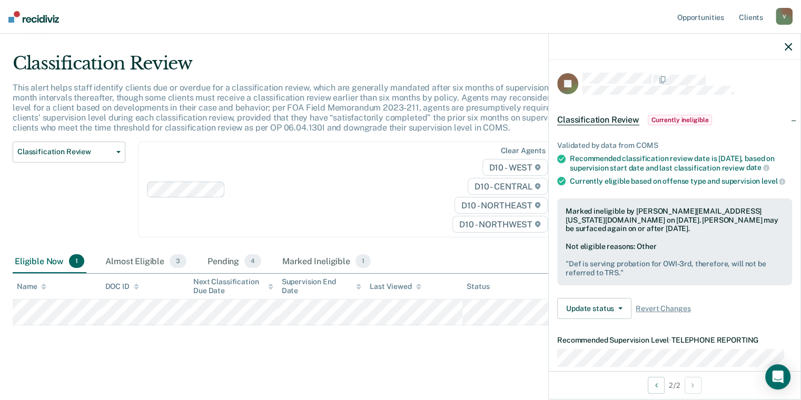
click at [790, 46] on icon "button" at bounding box center [788, 46] width 7 height 7
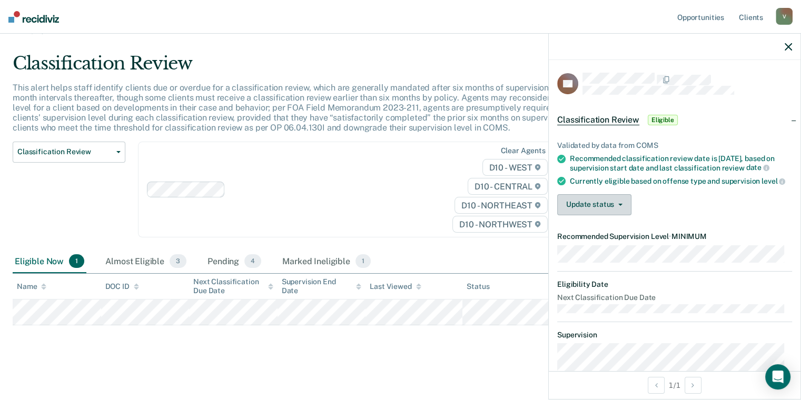
click at [594, 204] on button "Update status" at bounding box center [594, 204] width 74 height 21
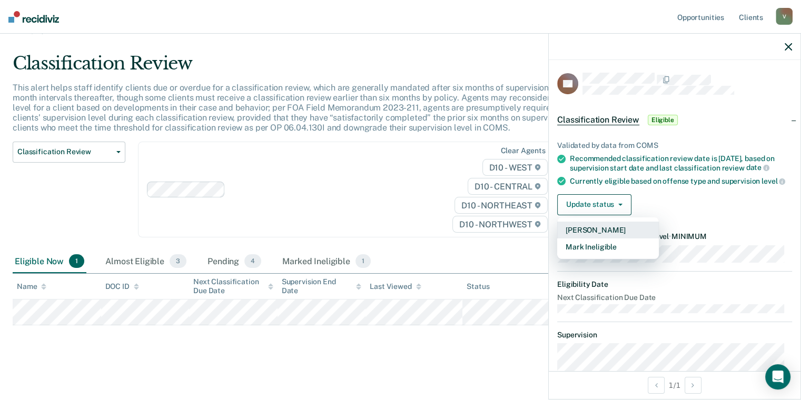
click at [625, 235] on button "[PERSON_NAME]" at bounding box center [608, 230] width 102 height 17
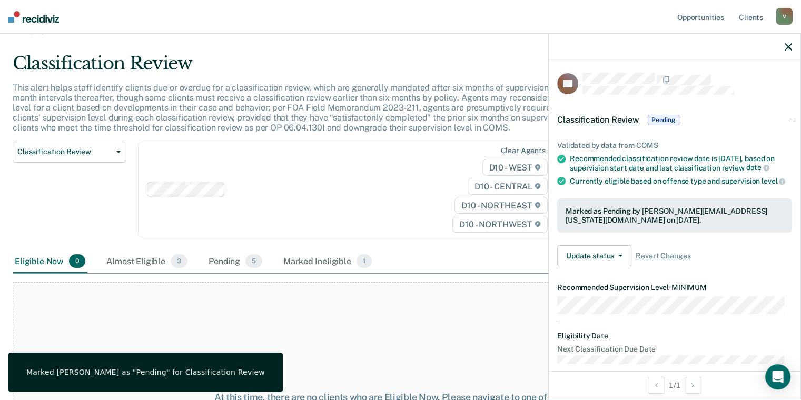
click at [445, 341] on div "At this time, there are no clients who are Eligible Now. Please navigate to one…" at bounding box center [401, 403] width 776 height 242
click at [27, 19] on img at bounding box center [33, 17] width 51 height 12
